Goal: Task Accomplishment & Management: Use online tool/utility

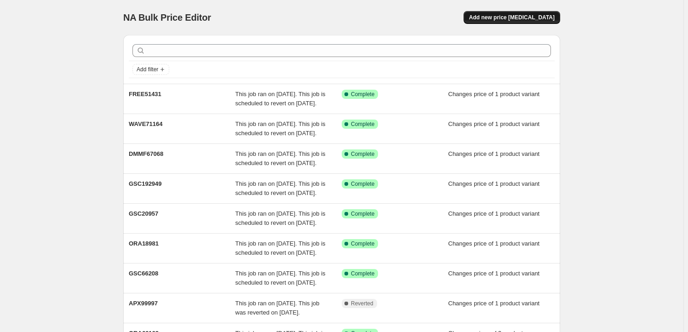
click at [516, 12] on button "Add new price [MEDICAL_DATA]" at bounding box center [512, 17] width 97 height 13
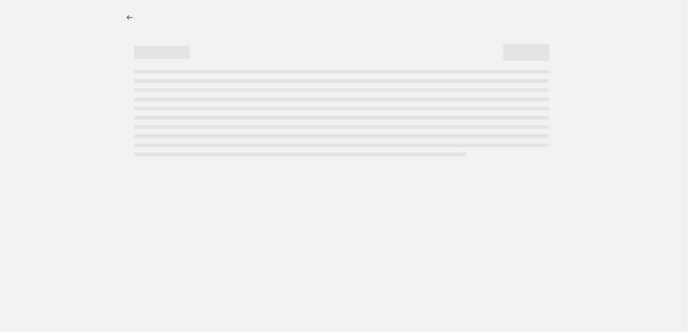
select select "percentage"
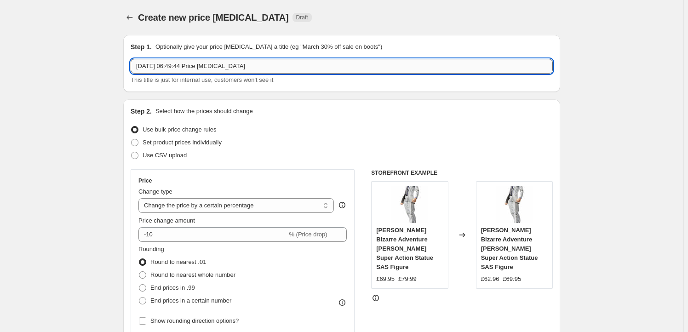
click at [253, 62] on input "[DATE] 06:49:44 Price [MEDICAL_DATA]" at bounding box center [342, 66] width 422 height 15
paste input "APEX16189"
type input "APEX16189"
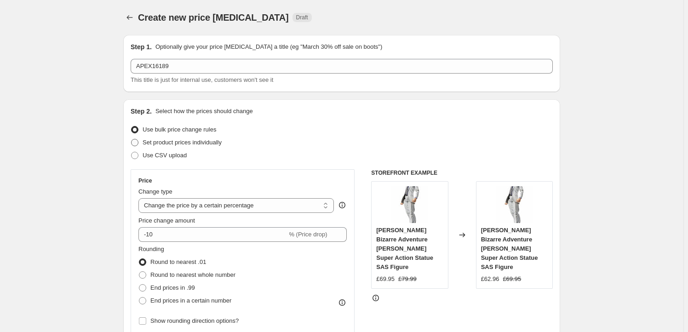
click at [175, 145] on span "Set product prices individually" at bounding box center [182, 142] width 79 height 7
click at [132, 139] on input "Set product prices individually" at bounding box center [131, 139] width 0 height 0
radio input "true"
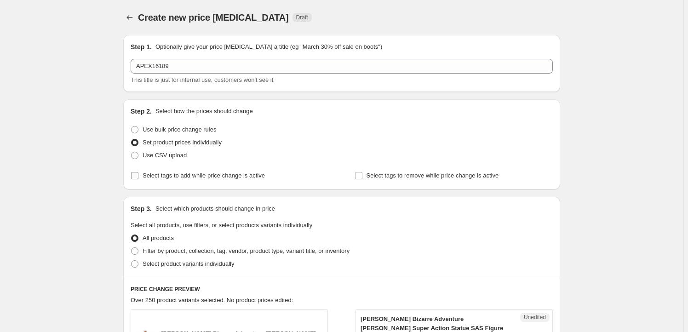
click at [189, 181] on label "Select tags to add while price change is active" at bounding box center [198, 175] width 134 height 13
click at [138, 179] on input "Select tags to add while price change is active" at bounding box center [134, 175] width 7 height 7
checkbox input "true"
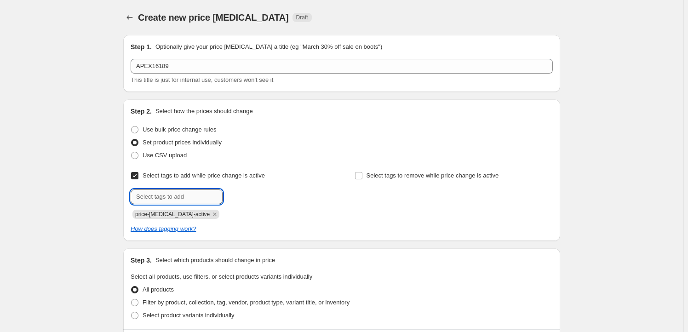
click at [167, 194] on input "text" at bounding box center [177, 197] width 92 height 15
type input "Milestone"
click at [232, 203] on div "Milestone Add Milestone" at bounding box center [230, 197] width 198 height 15
click at [236, 201] on button "Add Milestone" at bounding box center [249, 196] width 49 height 13
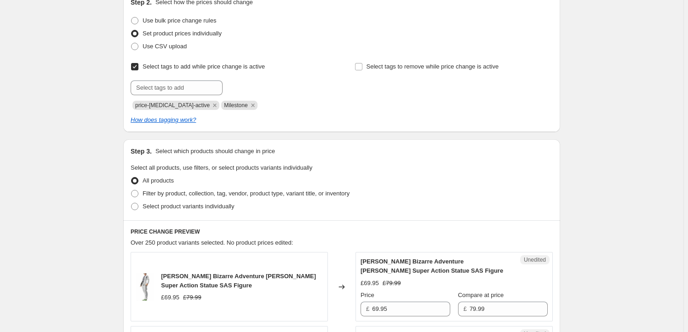
scroll to position [111, 0]
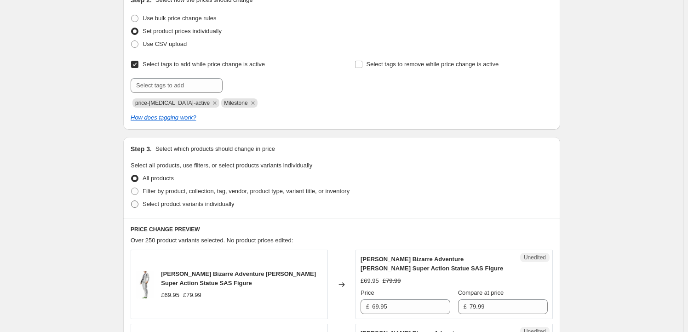
click at [174, 201] on span "Select product variants individually" at bounding box center [189, 204] width 92 height 7
click at [132, 201] on input "Select product variants individually" at bounding box center [131, 201] width 0 height 0
radio input "true"
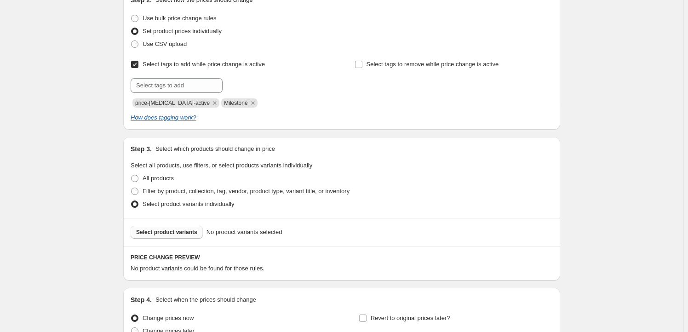
click at [186, 235] on span "Select product variants" at bounding box center [166, 232] width 61 height 7
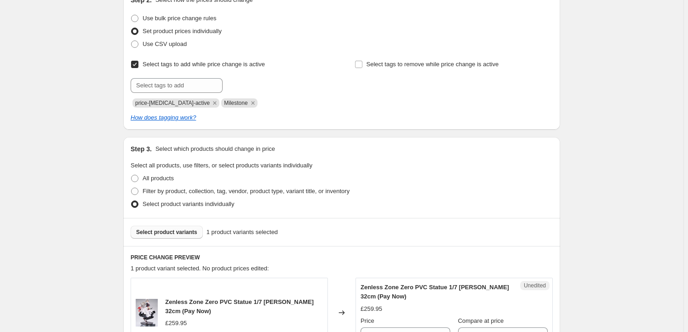
scroll to position [251, 0]
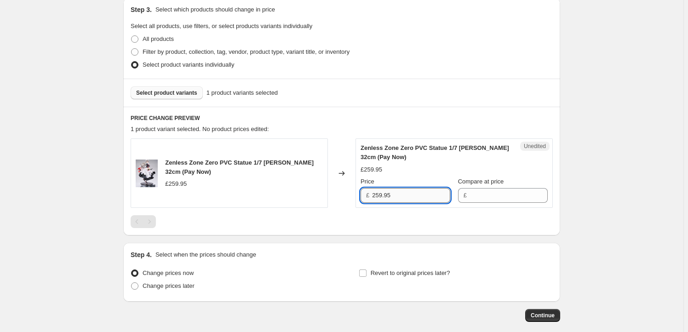
click at [404, 199] on input "259.95" at bounding box center [411, 195] width 78 height 15
type input "259.95"
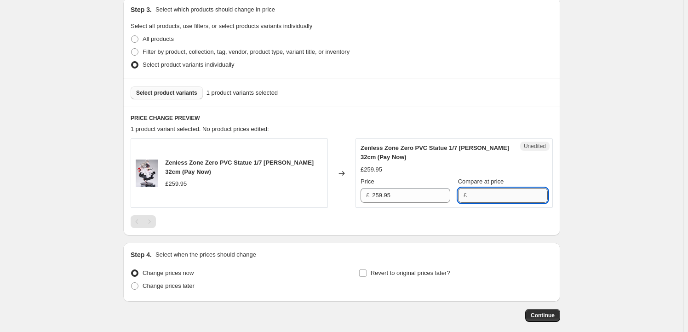
click at [497, 196] on input "Compare at price" at bounding box center [509, 195] width 78 height 15
paste input "259.95"
type input "259.95"
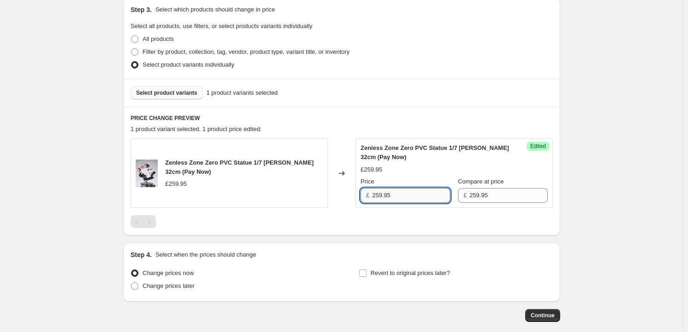
click at [379, 193] on input "259.95" at bounding box center [411, 195] width 78 height 15
type input "229.95"
click at [104, 192] on div "Create new price change job. This page is ready Create new price change job Dra…" at bounding box center [342, 63] width 684 height 629
click at [367, 276] on input "Revert to original prices later?" at bounding box center [362, 273] width 7 height 7
checkbox input "true"
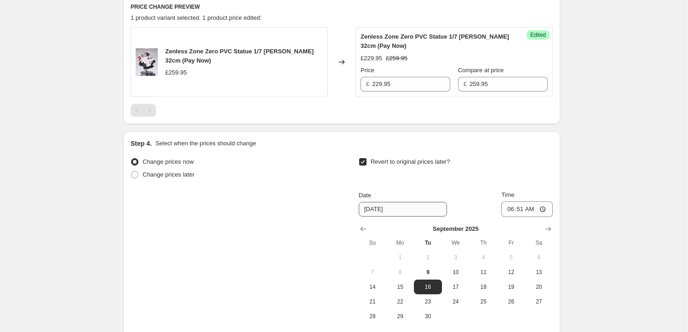
scroll to position [362, 0]
click at [550, 226] on icon "Show next month, October 2025" at bounding box center [548, 228] width 9 height 9
click at [550, 226] on icon "Show next month, November 2025" at bounding box center [548, 228] width 9 height 9
click at [368, 230] on icon "Show previous month, October 2025" at bounding box center [363, 228] width 9 height 9
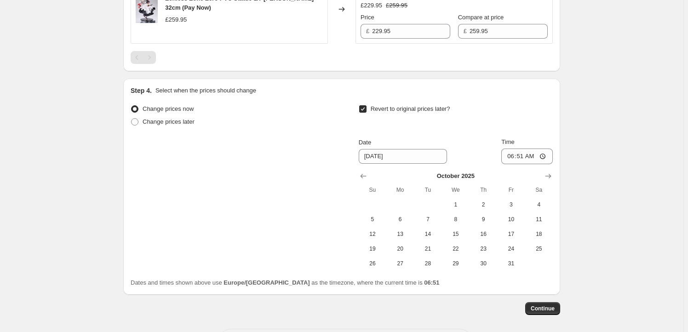
scroll to position [418, 0]
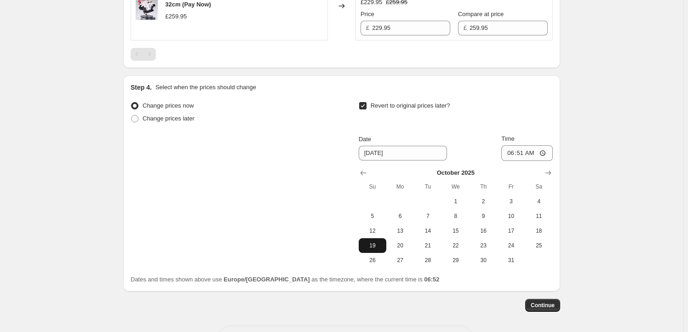
click at [380, 242] on span "19" at bounding box center [372, 245] width 20 height 7
type input "10/19/2025"
click at [523, 155] on input "06:51" at bounding box center [527, 153] width 52 height 16
type input "23:59"
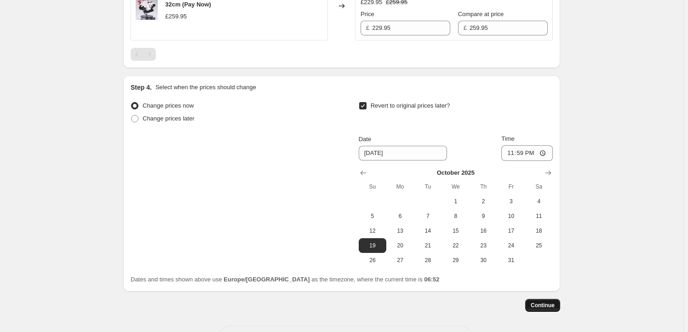
click at [551, 306] on span "Continue" at bounding box center [543, 305] width 24 height 7
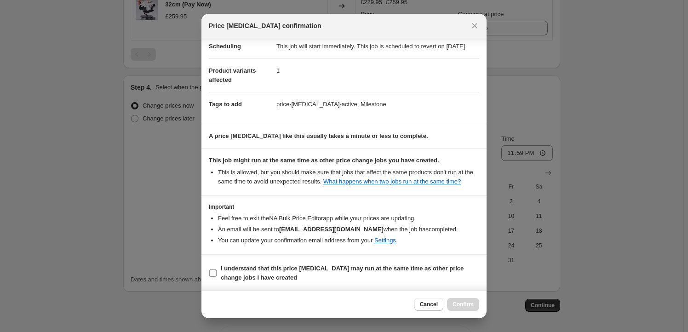
scroll to position [30, 0]
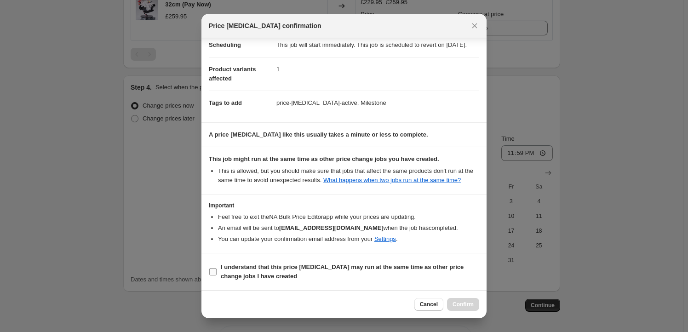
click at [285, 274] on span "I understand that this price change job may run at the same time as other price…" at bounding box center [350, 272] width 259 height 18
click at [217, 274] on input "I understand that this price change job may run at the same time as other price…" at bounding box center [212, 271] width 7 height 7
checkbox input "true"
click at [461, 303] on span "Confirm" at bounding box center [463, 304] width 21 height 7
